Goal: Information Seeking & Learning: Check status

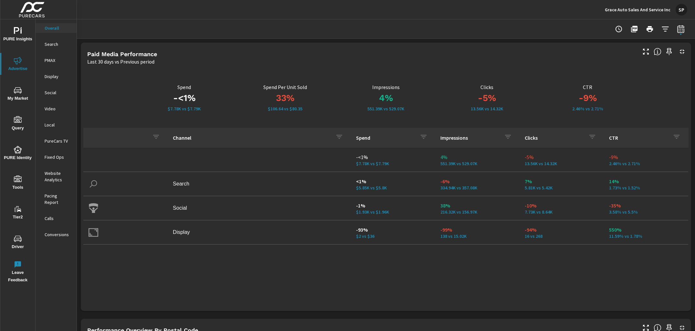
click at [642, 7] on p "Grace Auto Sales And Service Inc" at bounding box center [637, 10] width 66 height 6
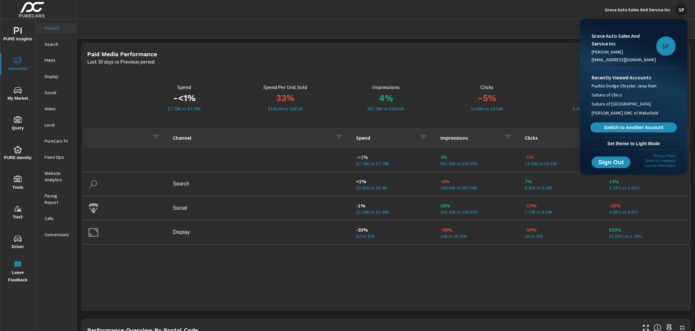
click at [626, 128] on span "Switch to Another Account" at bounding box center [633, 128] width 79 height 6
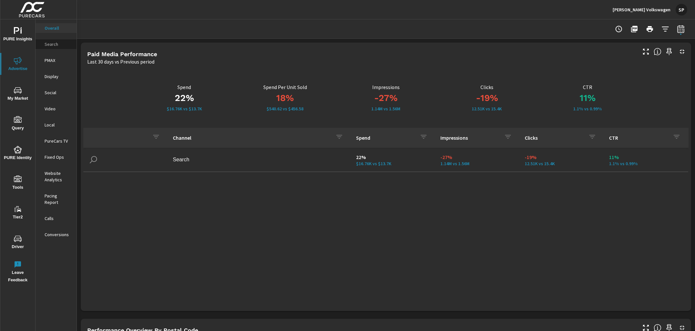
click at [49, 43] on p "Search" at bounding box center [58, 44] width 27 height 6
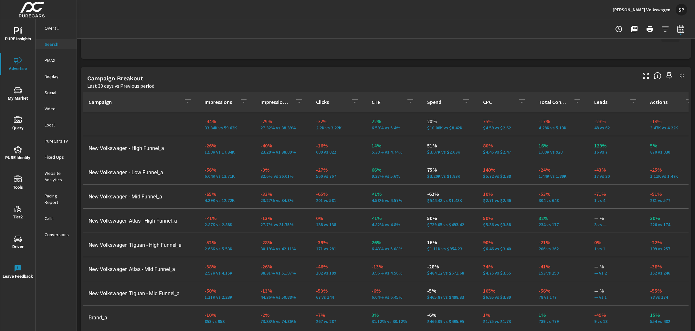
scroll to position [591, 0]
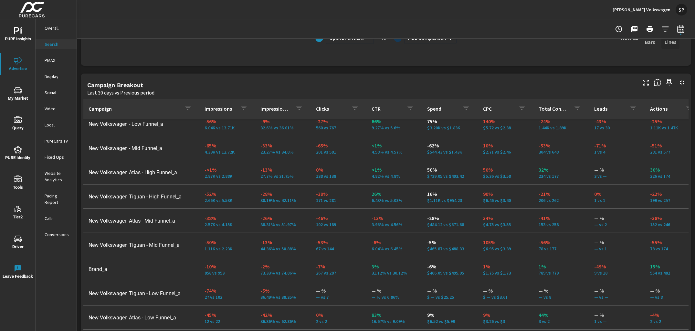
scroll to position [605, 0]
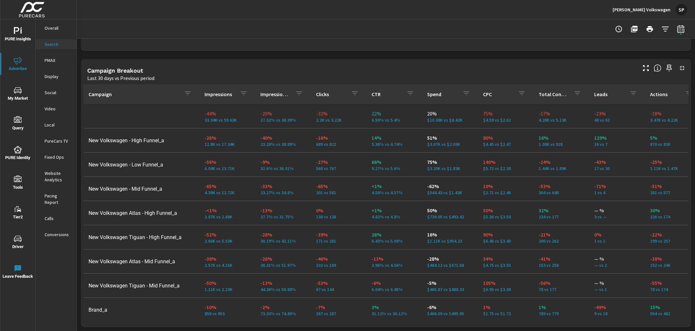
click at [50, 59] on p "PMAX" at bounding box center [58, 60] width 27 height 6
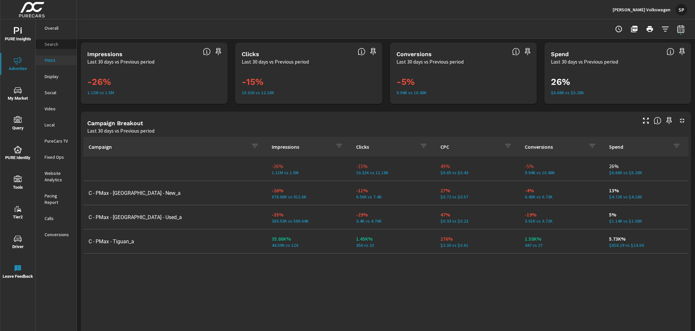
click at [51, 43] on p "Search" at bounding box center [58, 44] width 27 height 6
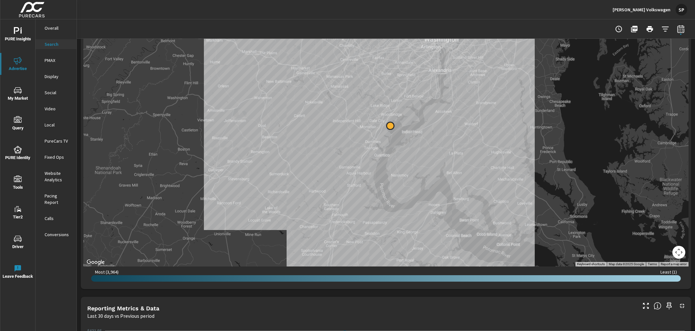
scroll to position [158, 0]
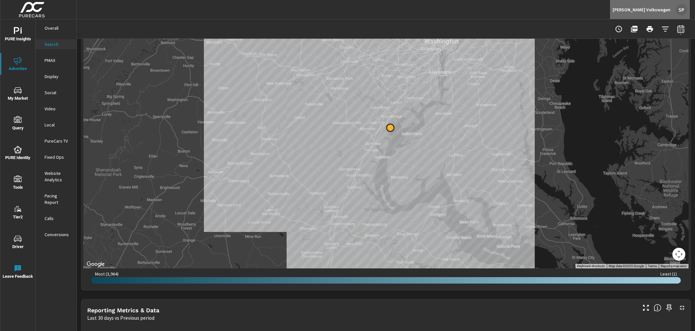
click at [685, 8] on div "SP" at bounding box center [681, 10] width 12 height 12
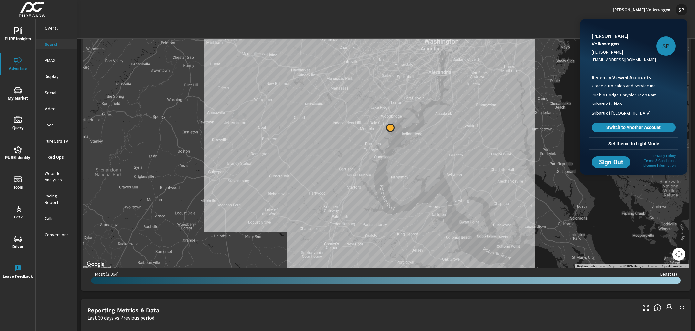
click at [631, 141] on span "Set theme to Light Mode" at bounding box center [633, 144] width 84 height 6
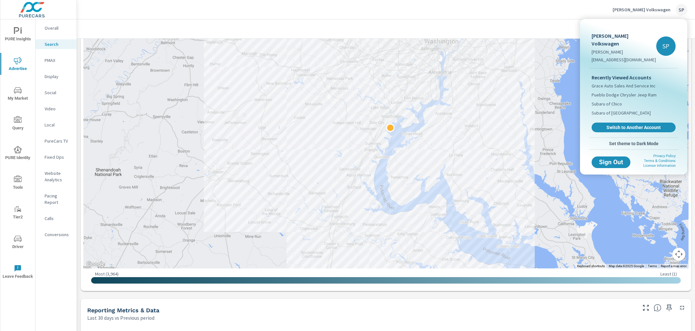
click at [492, 209] on div at bounding box center [347, 165] width 695 height 331
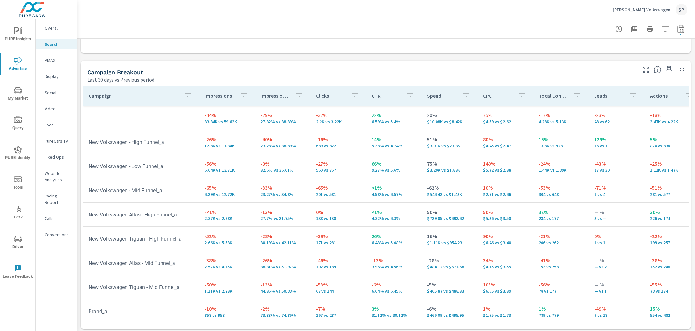
scroll to position [605, 0]
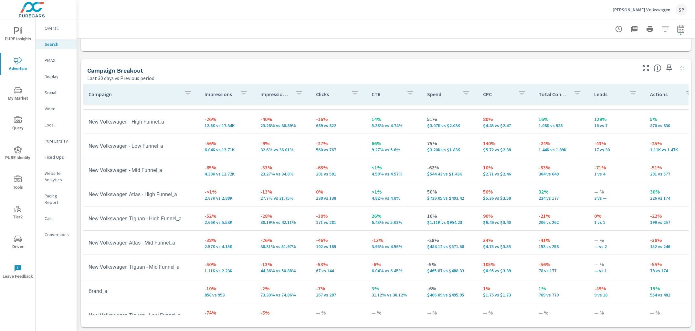
scroll to position [34, 0]
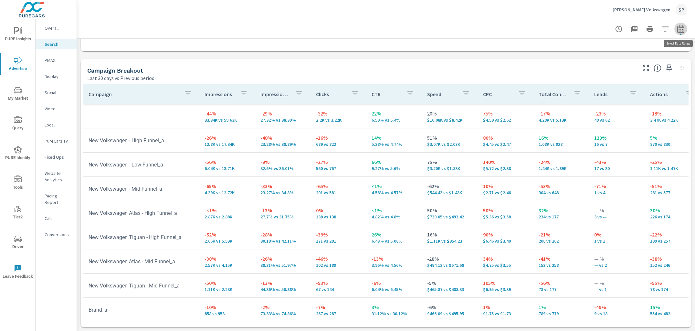
click at [682, 26] on icon "button" at bounding box center [680, 29] width 8 height 8
select select "Last 30 days"
select select "Previous period"
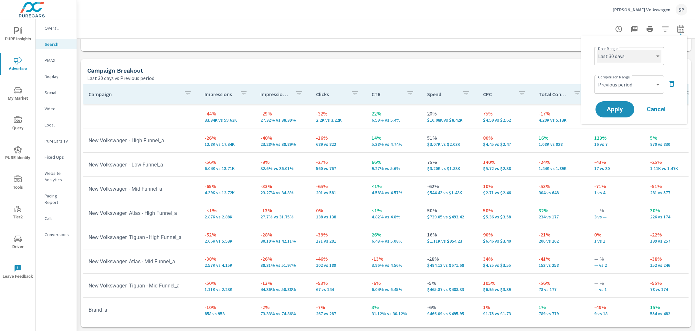
click at [634, 59] on select "Custom Yesterday Last week Last 7 days Last 14 days Last 30 days Last 45 days L…" at bounding box center [628, 56] width 65 height 13
select select "Last month"
click at [671, 83] on icon "button" at bounding box center [671, 84] width 8 height 8
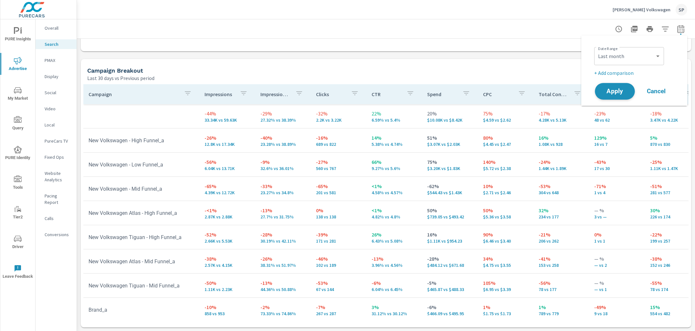
click at [616, 91] on span "Apply" at bounding box center [614, 91] width 26 height 6
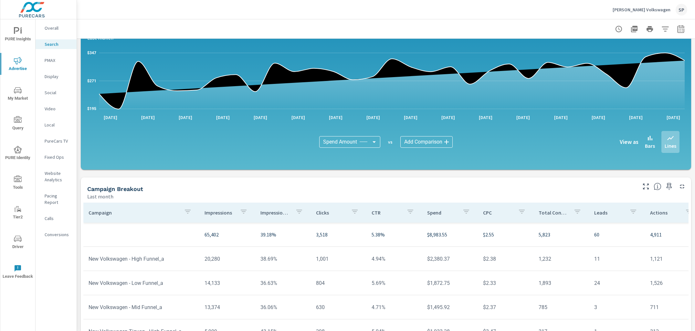
scroll to position [330, 0]
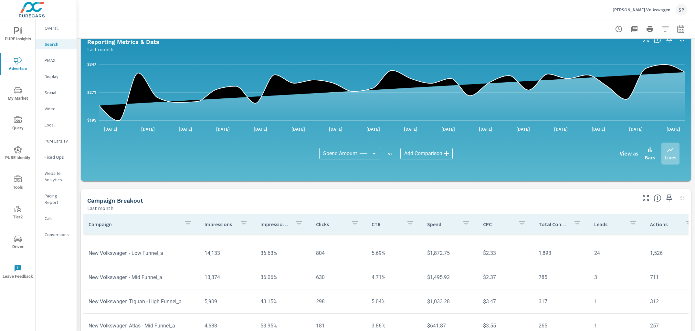
scroll to position [31, 0]
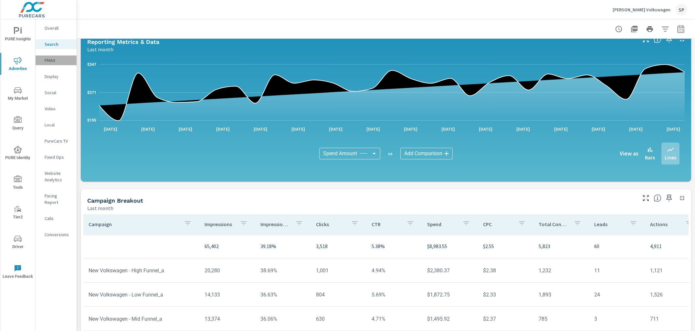
click at [51, 61] on p "PMAX" at bounding box center [58, 60] width 27 height 6
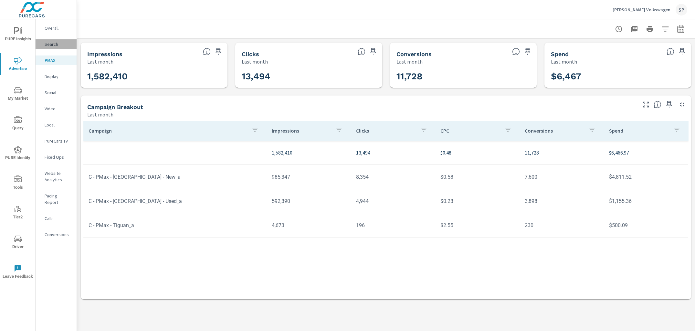
click at [52, 42] on p "Search" at bounding box center [58, 44] width 27 height 6
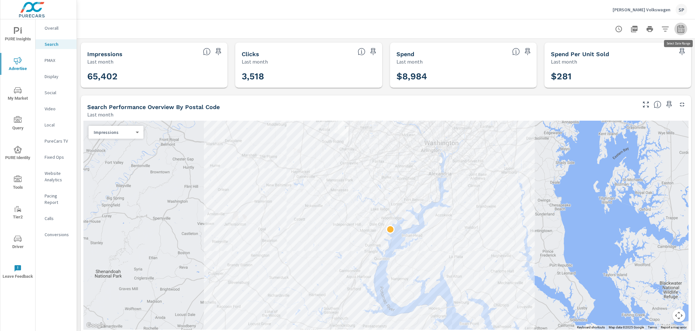
click at [680, 27] on icon "button" at bounding box center [680, 29] width 8 height 8
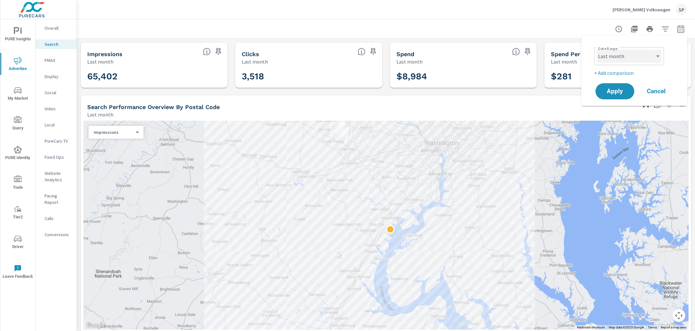
click at [632, 55] on select "Custom Yesterday Last week Last 7 days Last 14 days Last 30 days Last 45 days L…" at bounding box center [628, 56] width 65 height 13
select select "Month to date"
click at [622, 92] on span "Apply" at bounding box center [614, 91] width 26 height 6
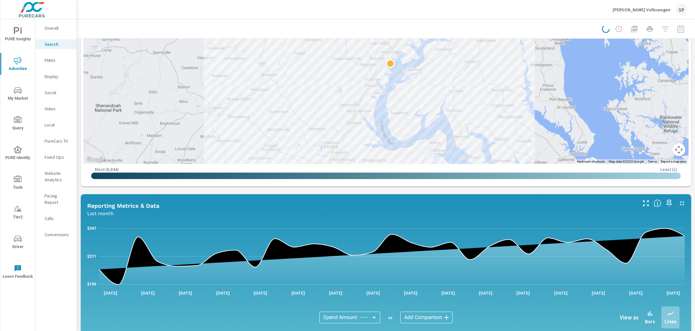
scroll to position [170, 0]
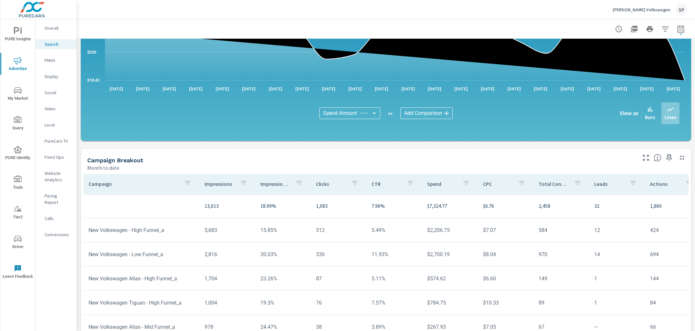
scroll to position [372, 0]
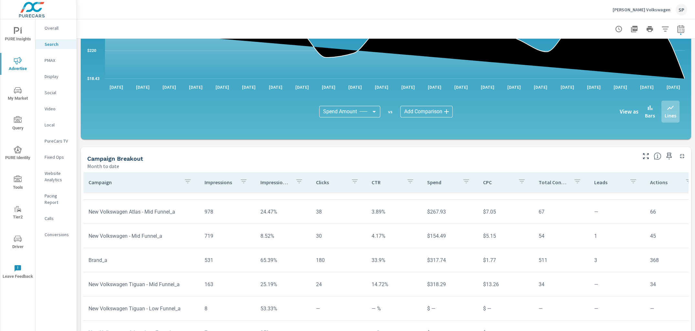
scroll to position [115, 0]
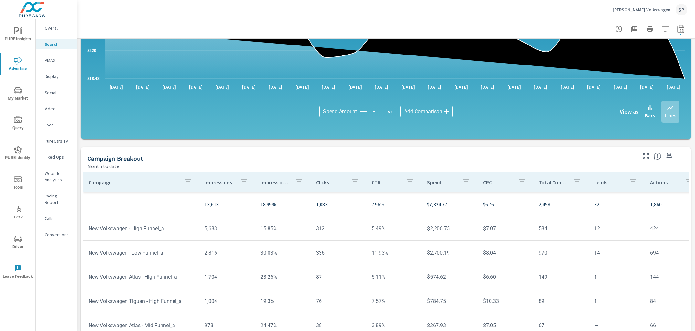
click at [51, 58] on p "PMAX" at bounding box center [58, 60] width 27 height 6
